Goal: Information Seeking & Learning: Find specific fact

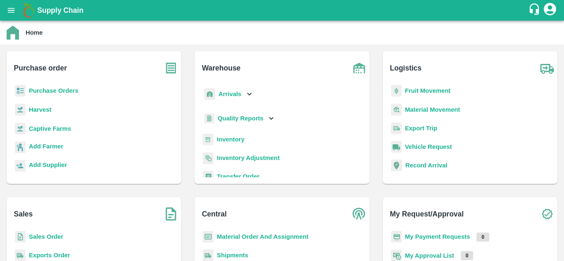
click at [45, 238] on b "Sales Order" at bounding box center [46, 237] width 34 height 7
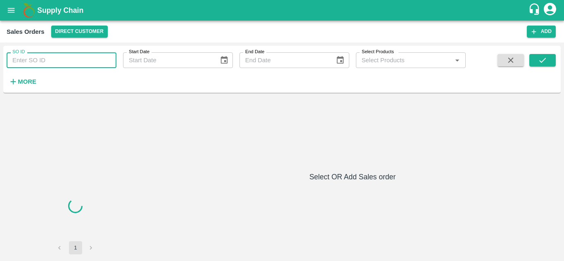
click at [65, 64] on input "SO ID" at bounding box center [62, 60] width 110 height 16
paste input "603043"
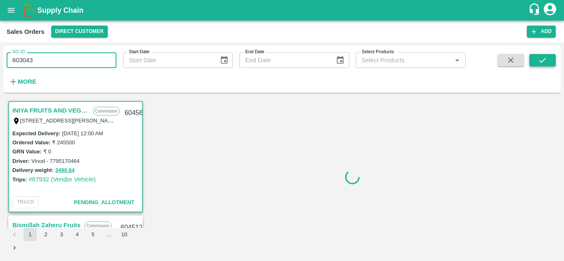
click at [539, 61] on icon "submit" at bounding box center [542, 60] width 9 height 9
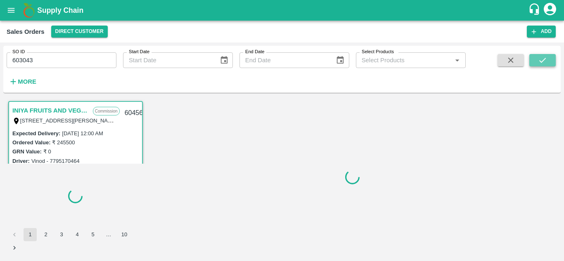
click at [539, 61] on icon "submit" at bounding box center [542, 60] width 9 height 9
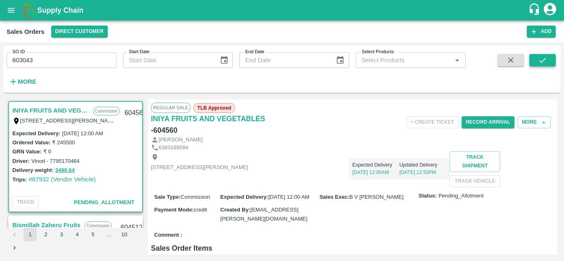
scroll to position [2, 0]
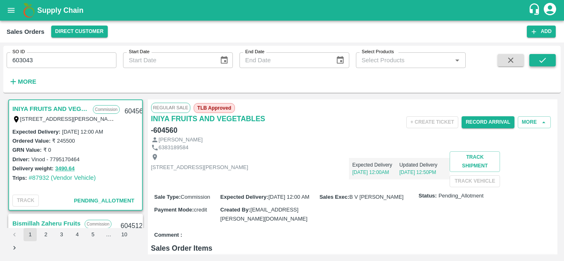
click at [536, 58] on button "submit" at bounding box center [542, 60] width 26 height 12
click at [40, 60] on input "603043" at bounding box center [62, 60] width 110 height 16
type input "603043"
click at [541, 61] on icon "submit" at bounding box center [542, 60] width 7 height 5
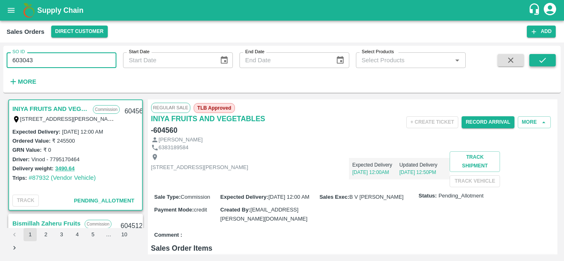
click at [541, 61] on icon "submit" at bounding box center [542, 60] width 7 height 5
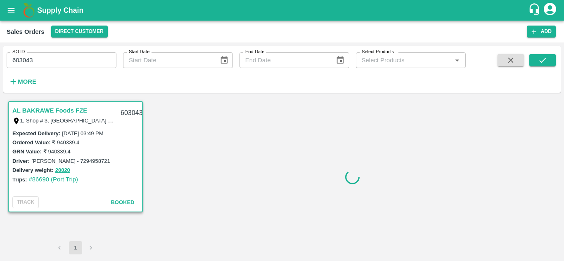
click at [38, 183] on link "#86690 (Port Trip)" at bounding box center [53, 179] width 50 height 7
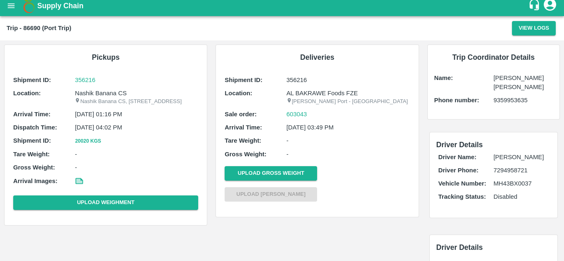
scroll to position [6, 0]
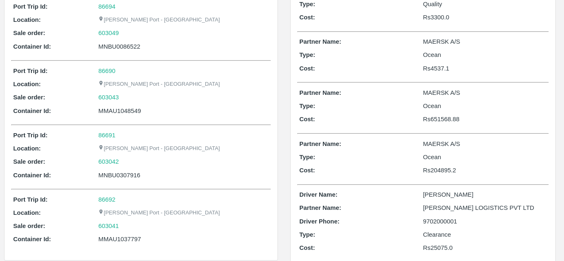
scroll to position [114, 0]
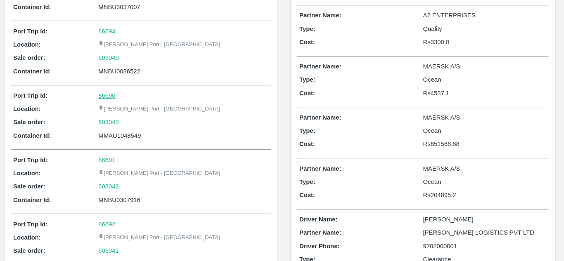
click at [107, 97] on link "86690" at bounding box center [106, 96] width 17 height 7
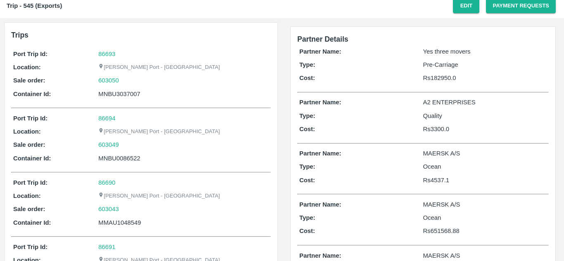
scroll to position [41, 0]
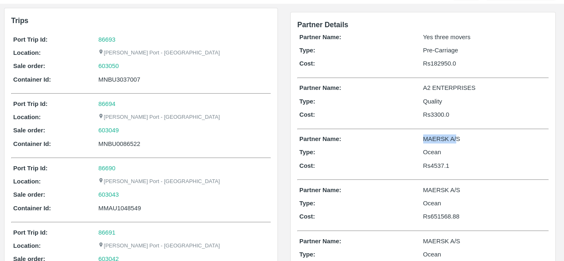
drag, startPoint x: 420, startPoint y: 141, endPoint x: 455, endPoint y: 144, distance: 34.8
click at [455, 144] on div "Partner Name: MAERSK A/S" at bounding box center [422, 139] width 247 height 9
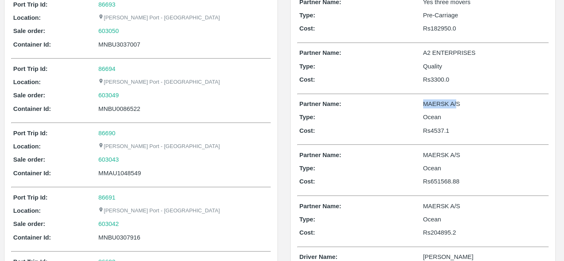
scroll to position [124, 0]
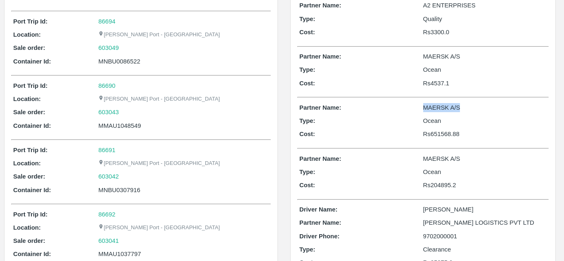
drag, startPoint x: 421, startPoint y: 107, endPoint x: 478, endPoint y: 106, distance: 56.6
click at [478, 106] on div "Partner Name: MAERSK A/S" at bounding box center [422, 107] width 247 height 9
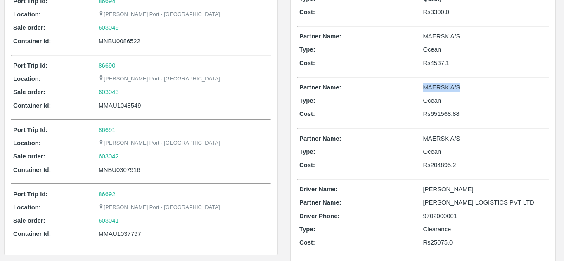
scroll to position [155, 0]
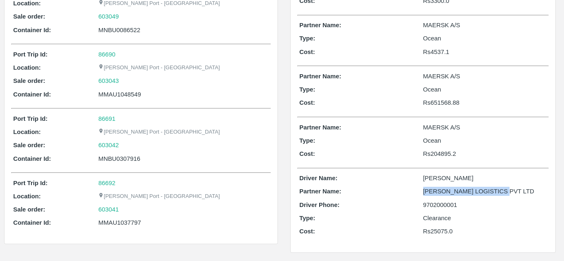
drag, startPoint x: 420, startPoint y: 192, endPoint x: 529, endPoint y: 194, distance: 109.4
click at [529, 194] on div "Partner Name: SAIRAJ LOGISTICS PVT LTD" at bounding box center [422, 191] width 247 height 9
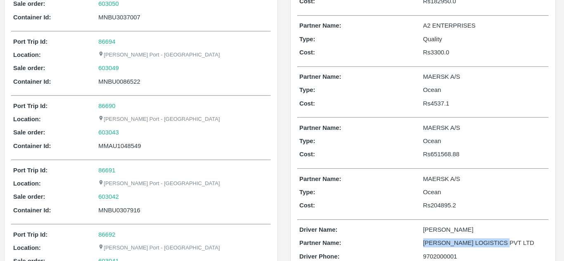
scroll to position [0, 0]
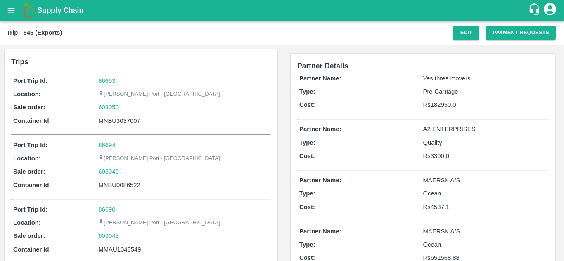
drag, startPoint x: 419, startPoint y: 93, endPoint x: 482, endPoint y: 96, distance: 63.7
click at [482, 96] on div "Type: Pre-Carriage" at bounding box center [422, 91] width 247 height 9
drag, startPoint x: 418, startPoint y: 144, endPoint x: 450, endPoint y: 147, distance: 32.7
click at [450, 147] on div "Type: Quality" at bounding box center [422, 142] width 247 height 9
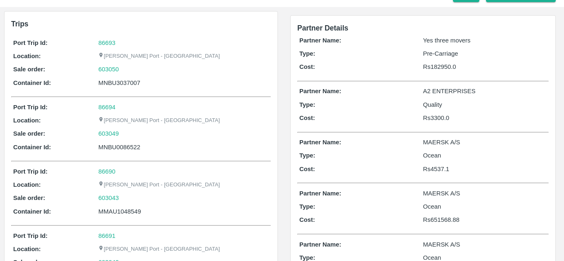
scroll to position [83, 0]
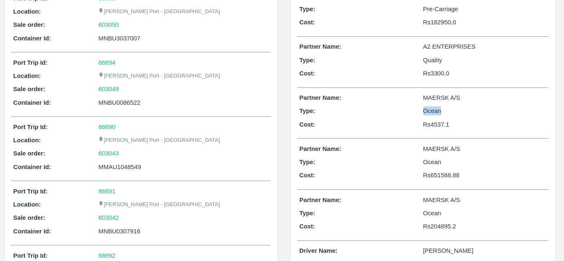
drag, startPoint x: 423, startPoint y: 107, endPoint x: 435, endPoint y: 154, distance: 49.5
click at [454, 113] on p "Ocean" at bounding box center [485, 111] width 124 height 9
drag, startPoint x: 421, startPoint y: 163, endPoint x: 439, endPoint y: 193, distance: 35.2
click at [444, 162] on div "Type: Ocean" at bounding box center [422, 162] width 247 height 9
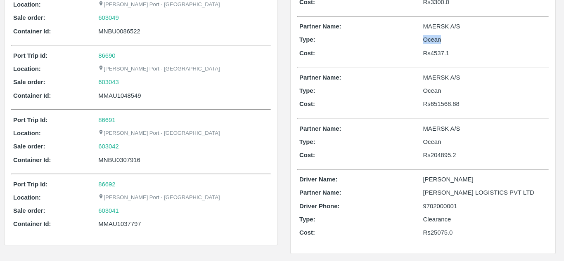
scroll to position [155, 0]
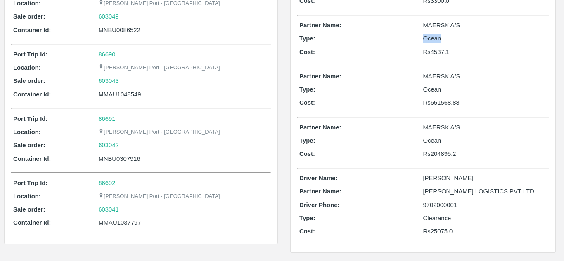
drag, startPoint x: 421, startPoint y: 223, endPoint x: 459, endPoint y: 223, distance: 38.4
click at [459, 223] on div "Driver Name: Sairaj Partner Name: SAIRAJ LOGISTICS PVT LTD Driver Phone: 970200…" at bounding box center [422, 207] width 251 height 71
click at [484, 206] on p "9702000001" at bounding box center [485, 205] width 124 height 9
drag, startPoint x: 463, startPoint y: 128, endPoint x: 423, endPoint y: 128, distance: 39.2
click at [423, 128] on p "MAERSK A/S" at bounding box center [485, 127] width 124 height 9
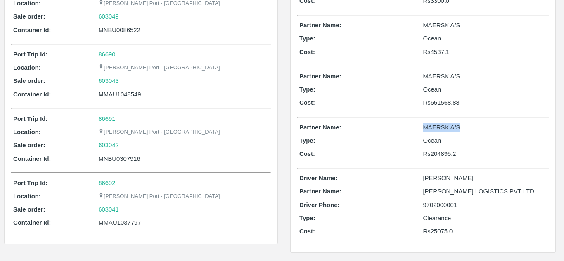
copy p "MAERSK A/S"
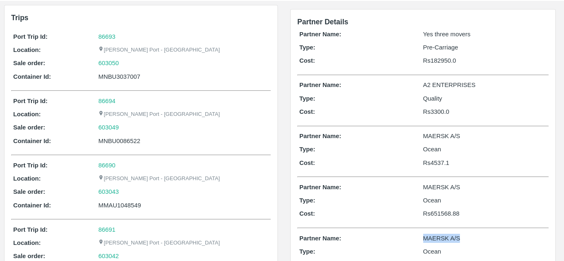
scroll to position [0, 0]
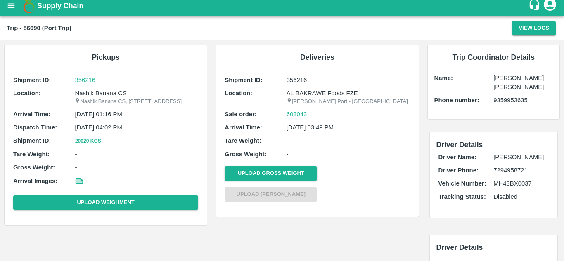
scroll to position [6, 0]
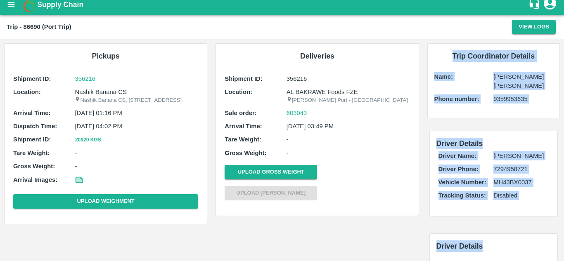
drag, startPoint x: 490, startPoint y: 235, endPoint x: 407, endPoint y: 240, distance: 83.2
click at [416, 239] on div "Pickups Shipment ID: 356216 Location: Nashik Banana CS Nashik Banana CS, Gat No…" at bounding box center [282, 155] width 564 height 232
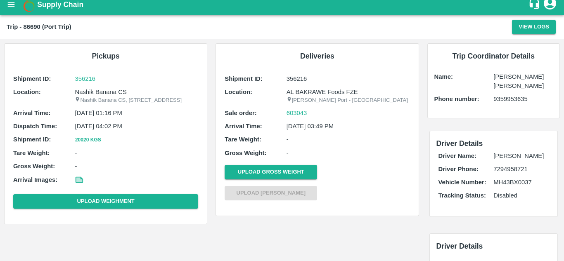
click at [408, 228] on div "Deliveries Shipment ID: 356216 Location: AL BAKRAWE Foods FZE Jawaharlal Nehru …" at bounding box center [316, 134] width 211 height 190
